Goal: Transaction & Acquisition: Purchase product/service

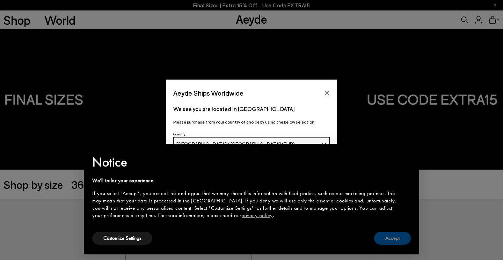
click at [380, 237] on button "Accept" at bounding box center [392, 238] width 37 height 13
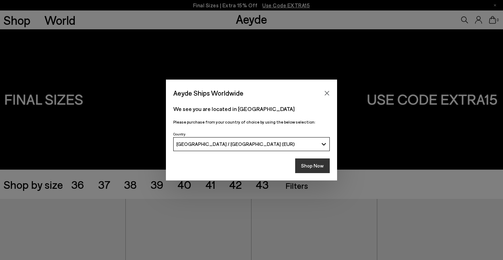
click at [312, 165] on button "Shop Now" at bounding box center [312, 165] width 35 height 15
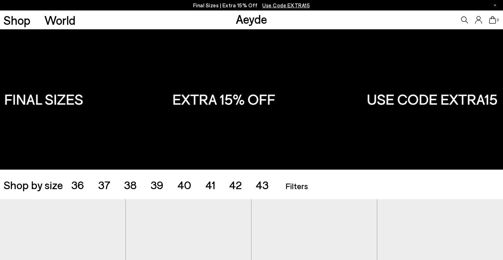
scroll to position [52, 0]
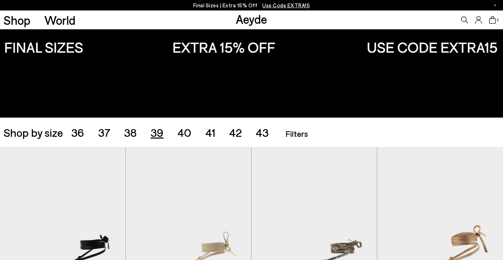
click at [160, 131] on span "39" at bounding box center [156, 132] width 13 height 13
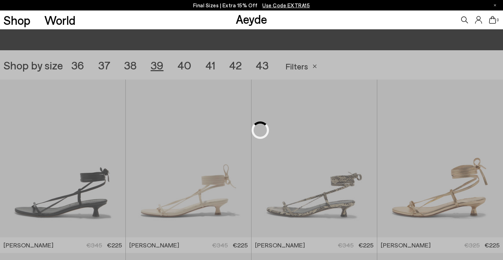
scroll to position [140, 0]
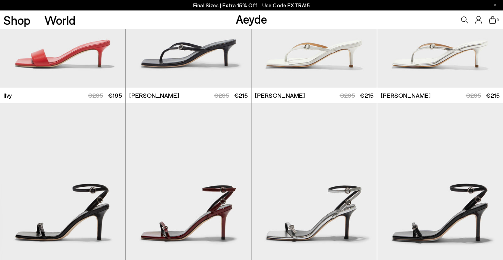
scroll to position [831, 0]
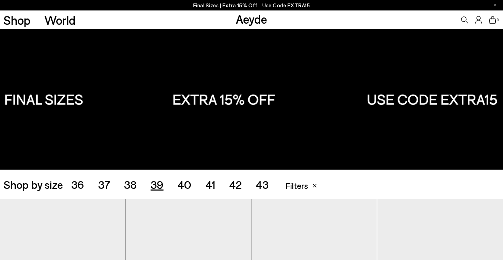
click at [184, 185] on span "40" at bounding box center [184, 184] width 14 height 13
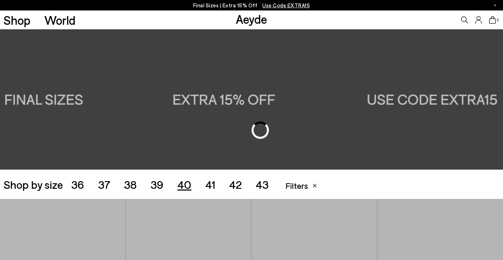
scroll to position [140, 0]
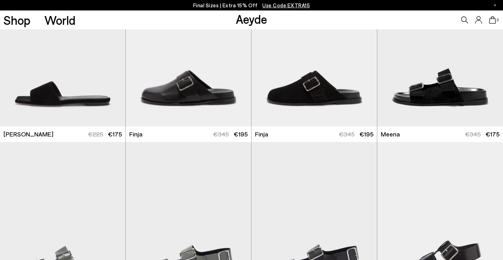
scroll to position [1616, 0]
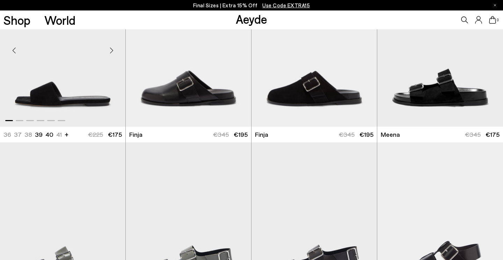
click at [110, 51] on div "Next slide" at bounding box center [111, 50] width 21 height 21
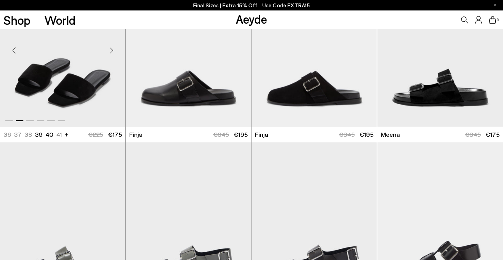
click at [110, 51] on div "Next slide" at bounding box center [111, 50] width 21 height 21
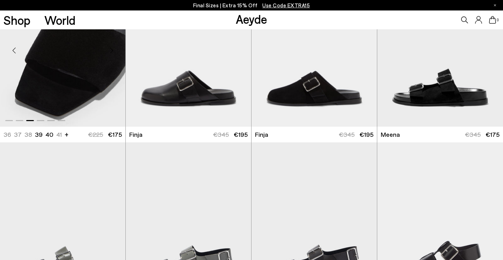
click at [110, 50] on div "Next slide" at bounding box center [111, 50] width 21 height 21
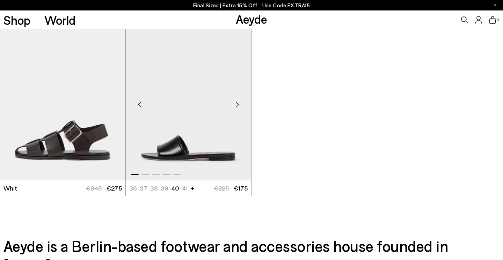
scroll to position [1908, 0]
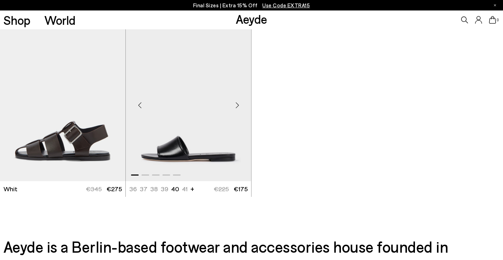
click at [236, 104] on div "Next slide" at bounding box center [236, 105] width 21 height 21
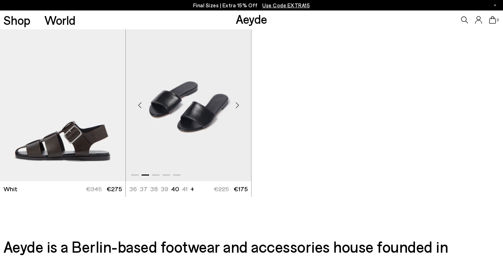
click at [236, 104] on div "Next slide" at bounding box center [236, 105] width 21 height 21
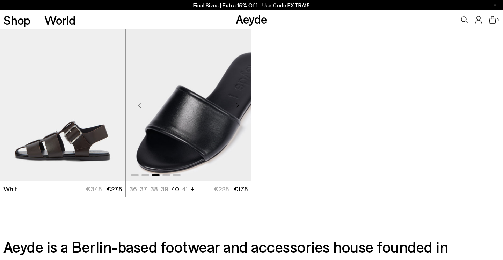
click at [236, 104] on div "Next slide" at bounding box center [236, 105] width 21 height 21
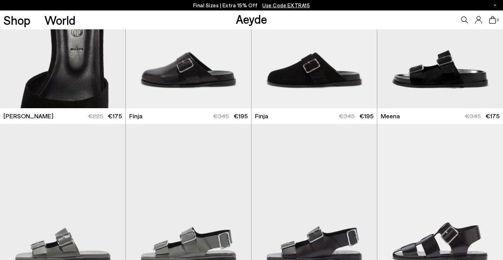
scroll to position [1633, 0]
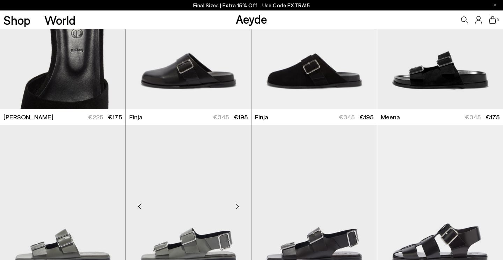
click at [237, 206] on div "Next slide" at bounding box center [236, 206] width 21 height 21
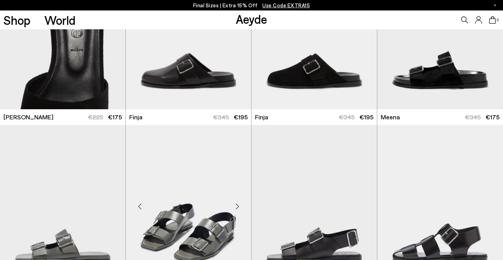
click at [237, 206] on div "Next slide" at bounding box center [236, 206] width 21 height 21
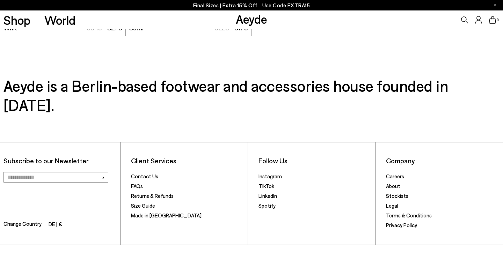
scroll to position [2068, 0]
